Goal: Task Accomplishment & Management: Use online tool/utility

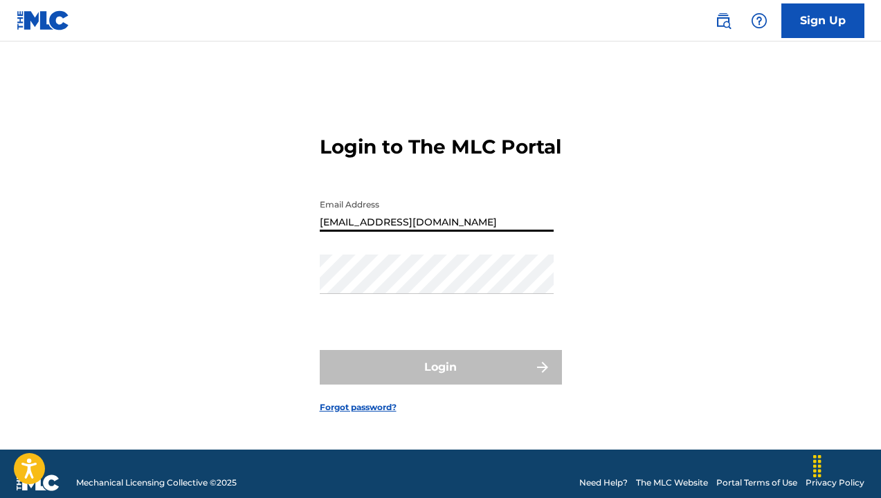
type input "[EMAIL_ADDRESS][DOMAIN_NAME]"
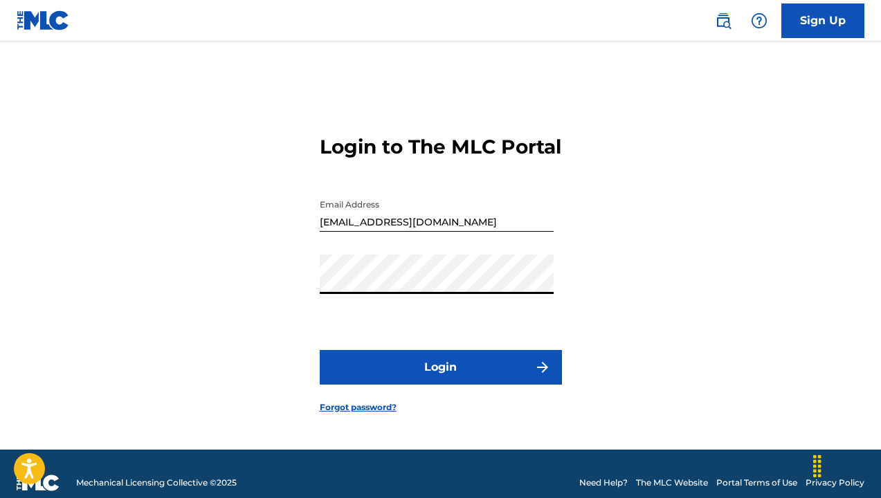
click at [320, 350] on button "Login" at bounding box center [441, 367] width 242 height 35
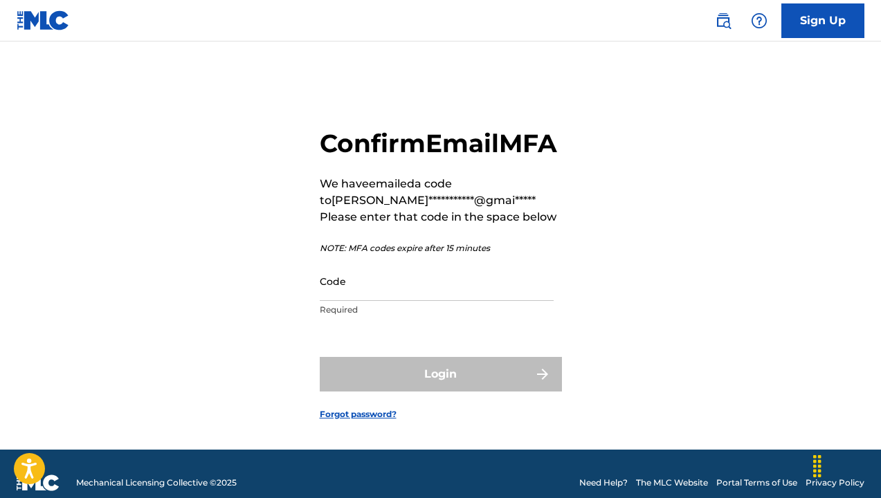
click at [410, 301] on input "Code" at bounding box center [437, 281] width 234 height 39
paste input "601834"
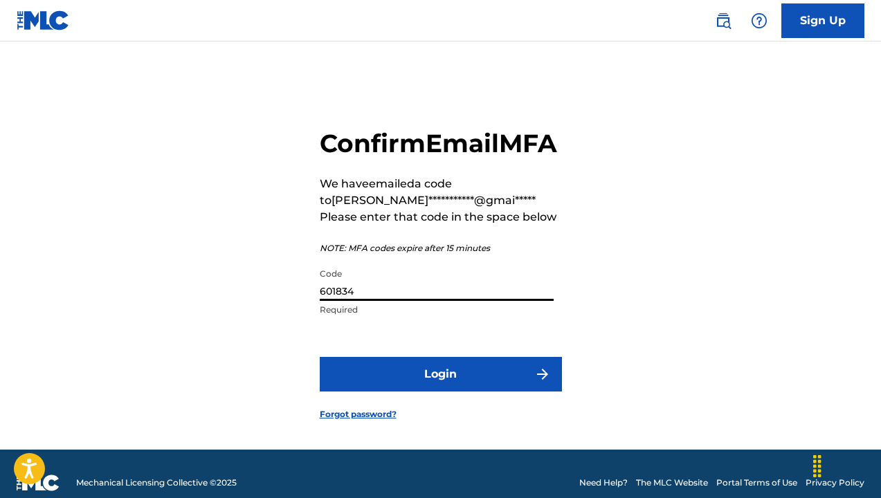
type input "601834"
click at [453, 388] on button "Login" at bounding box center [441, 374] width 242 height 35
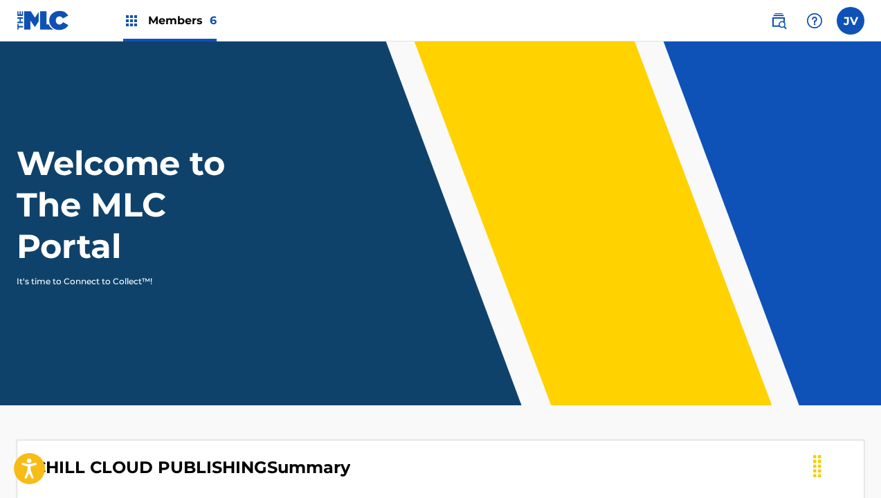
click at [168, 18] on span "Members 6" at bounding box center [182, 20] width 69 height 16
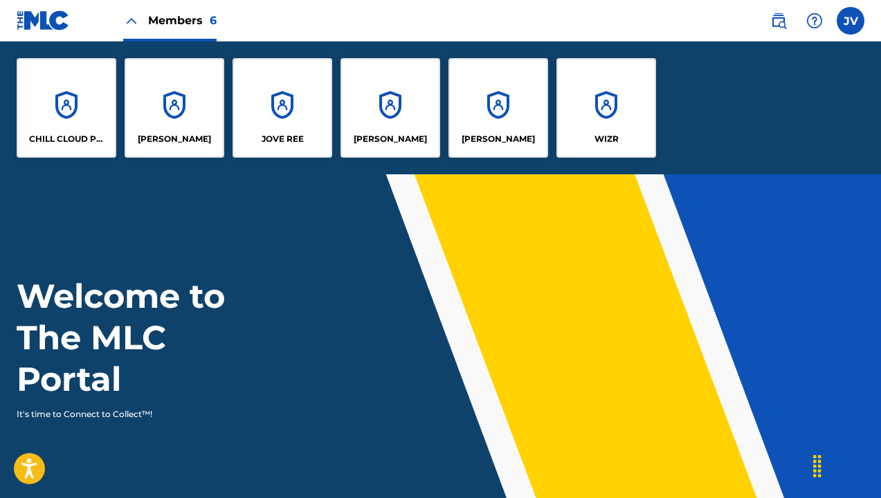
click at [97, 91] on div "CHILL CLOUD PUBLISHING" at bounding box center [67, 108] width 100 height 100
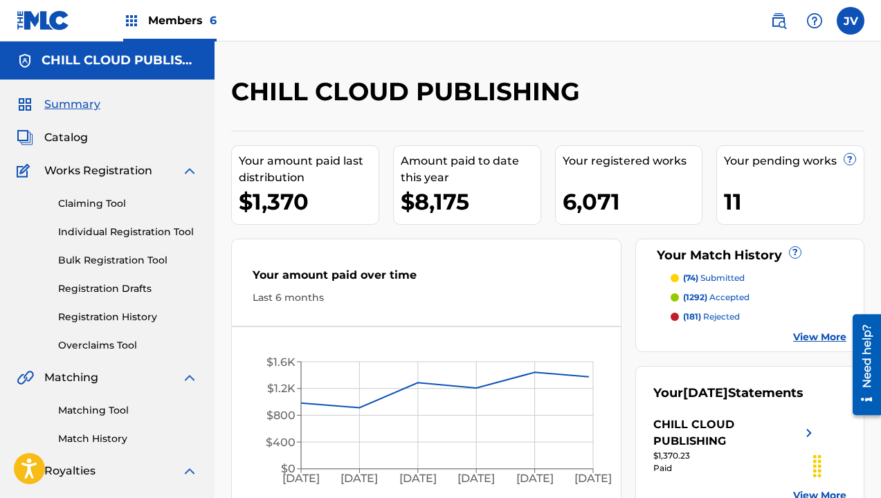
drag, startPoint x: 102, startPoint y: 408, endPoint x: 111, endPoint y: 402, distance: 10.9
click at [102, 408] on link "Matching Tool" at bounding box center [128, 411] width 140 height 15
